Goal: Information Seeking & Learning: Learn about a topic

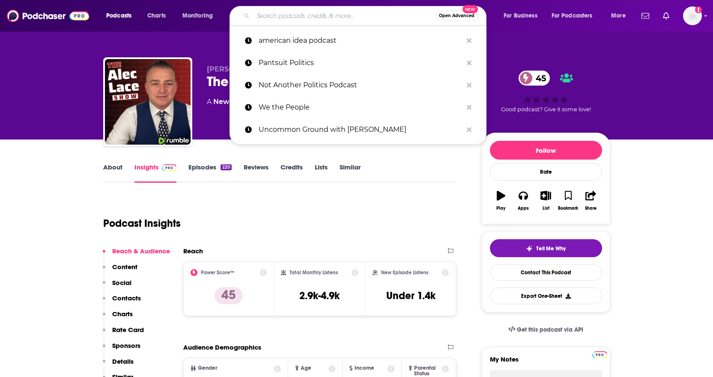
type input "Radical Candor"
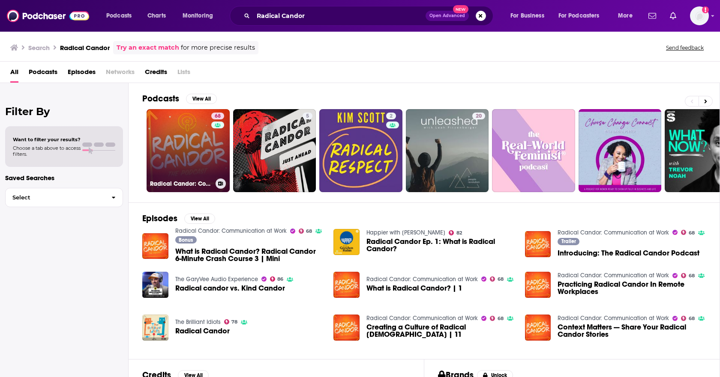
click at [193, 152] on link "68 Radical Candor: Communication at Work" at bounding box center [187, 150] width 83 height 83
